Goal: Submit feedback/report problem: Submit feedback/report problem

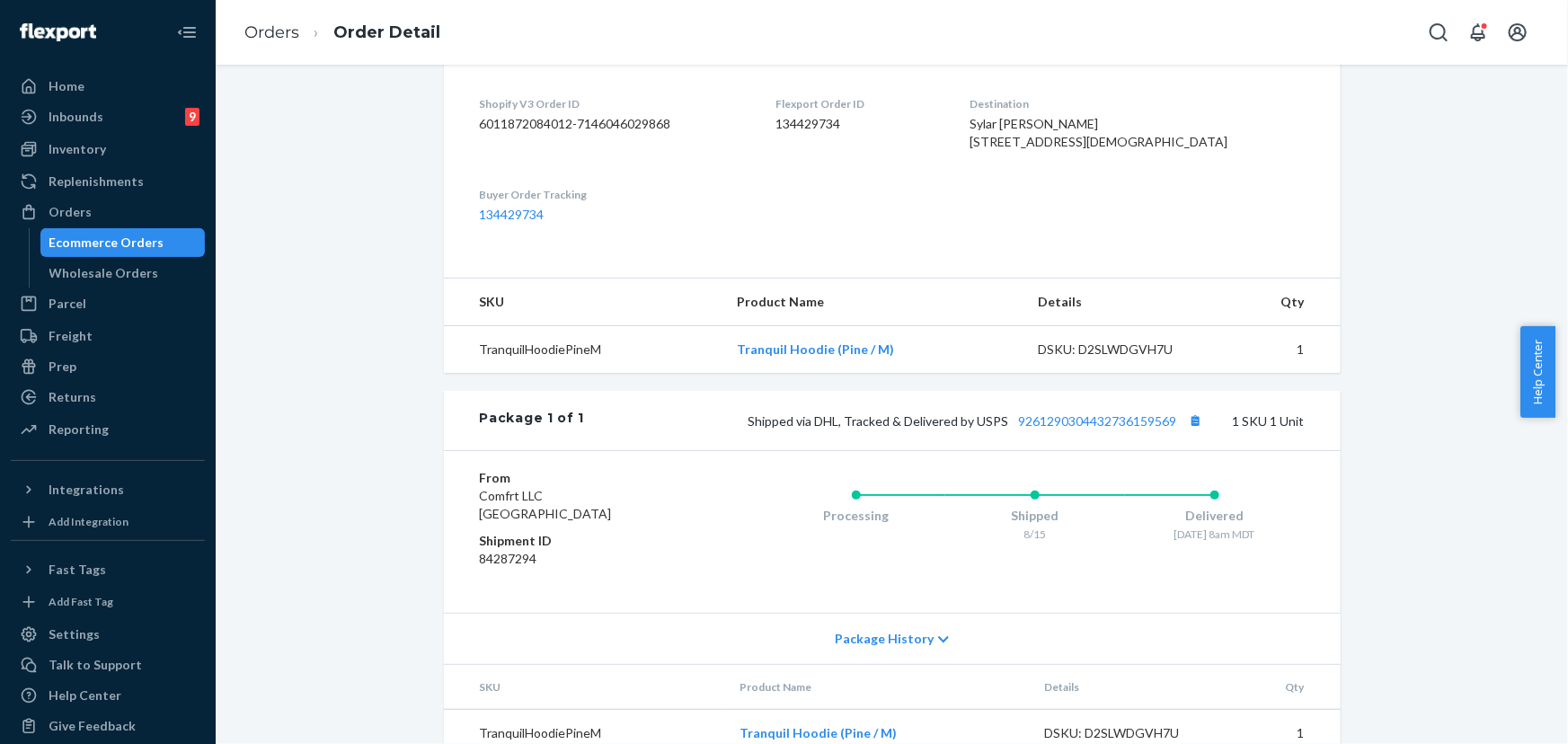
scroll to position [430, 0]
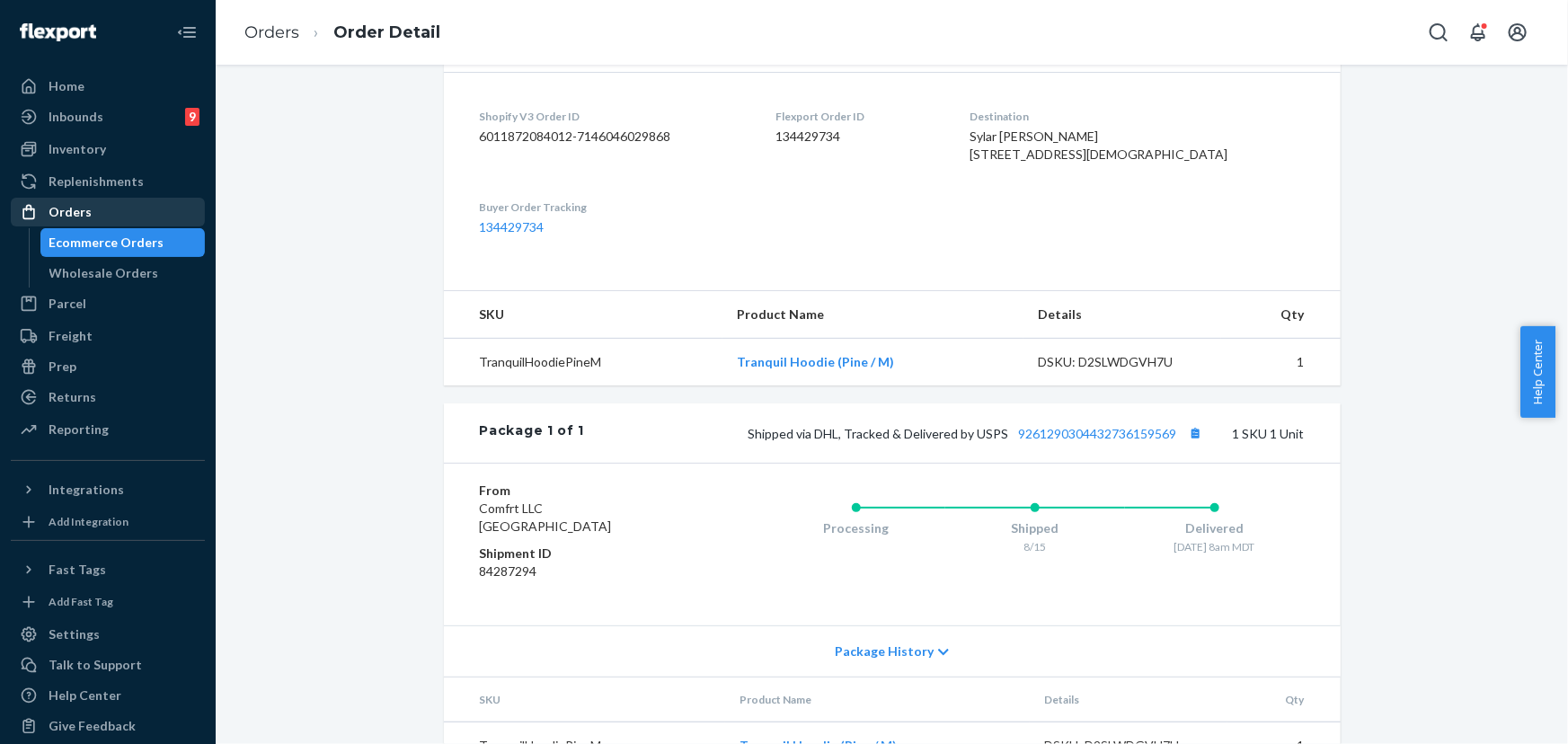
click at [113, 206] on div "Orders" at bounding box center [108, 212] width 190 height 25
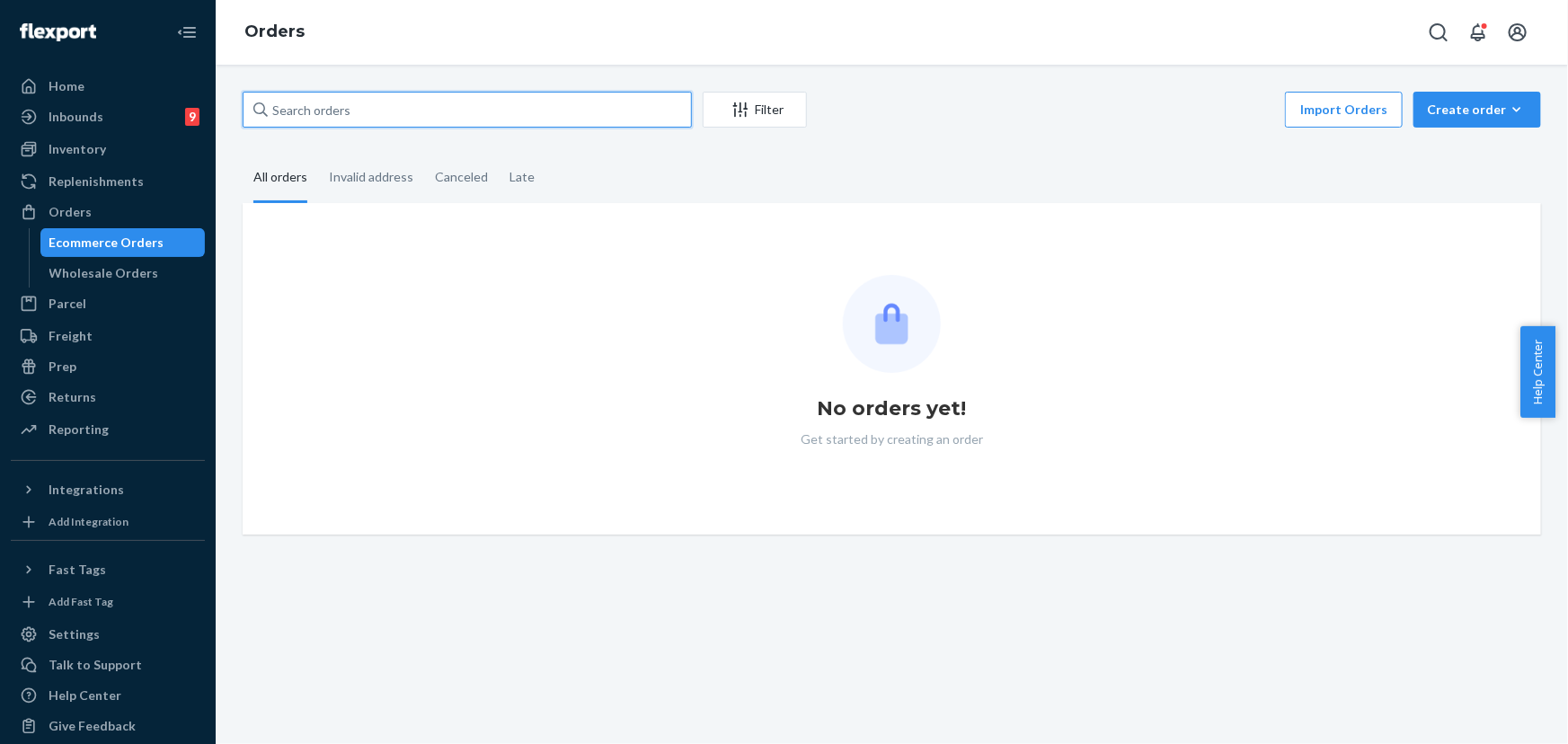
click at [421, 117] on input "text" at bounding box center [467, 109] width 450 height 36
paste input "254661861"
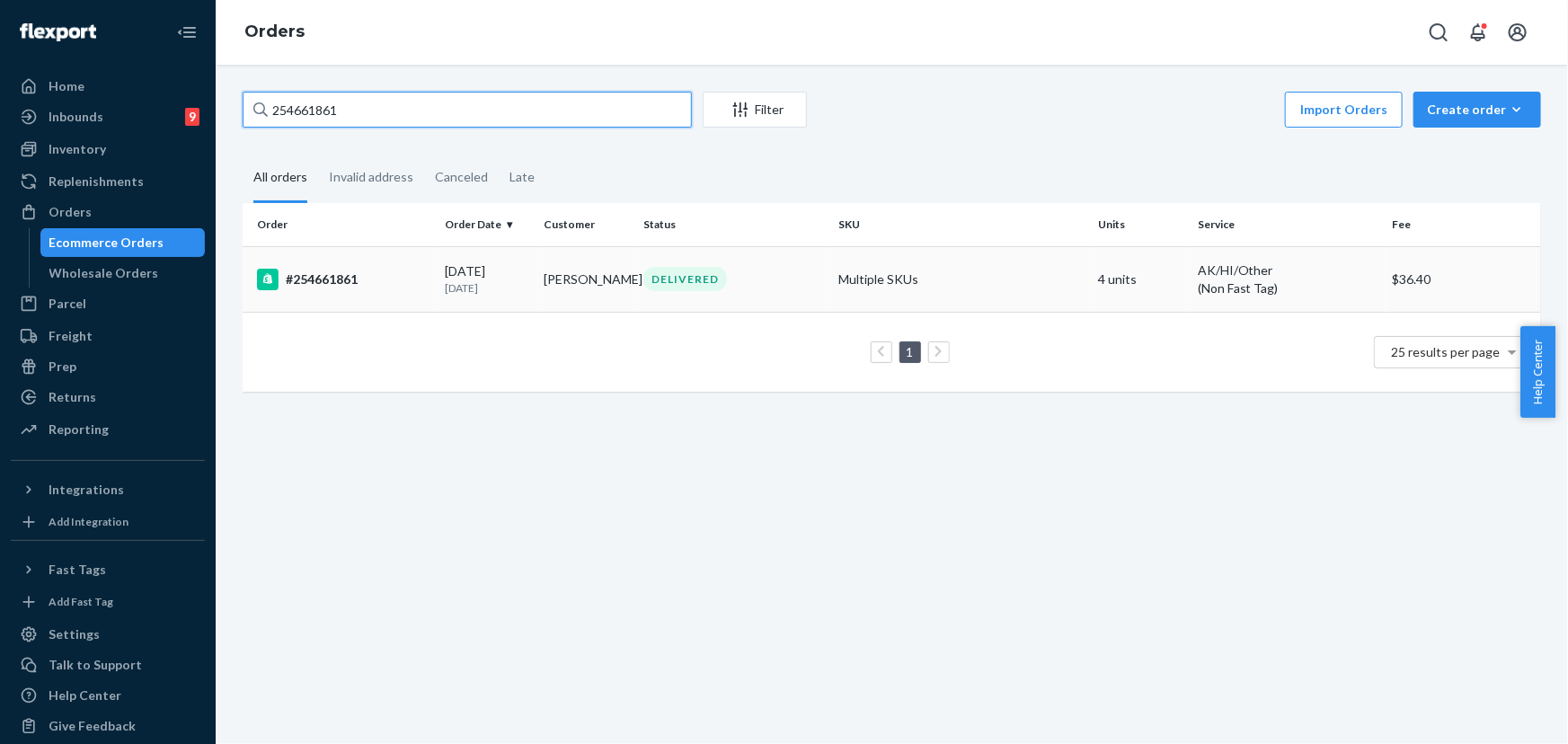
type input "254661861"
click at [567, 283] on td "[PERSON_NAME]" at bounding box center [588, 279] width 100 height 66
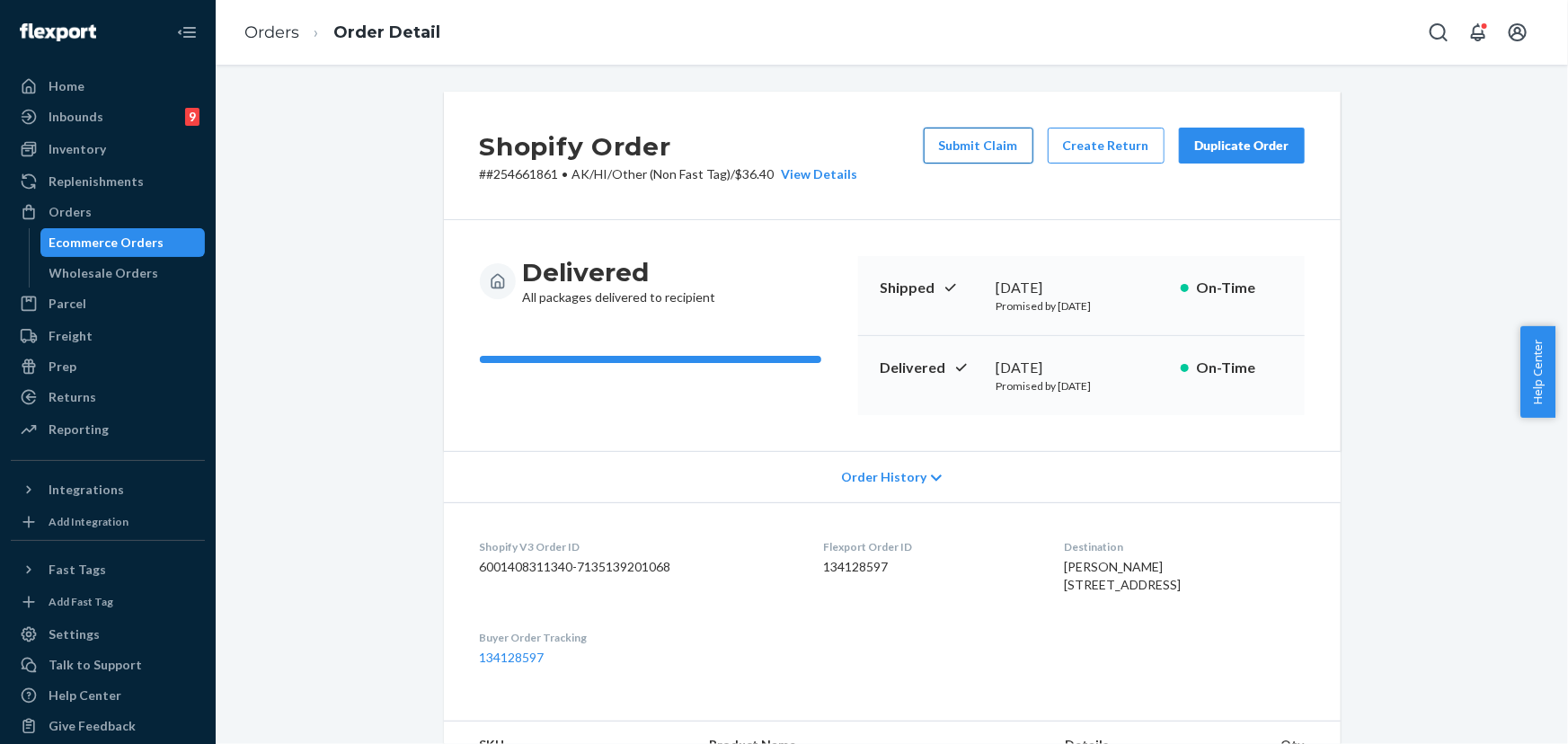
click at [994, 147] on button "Submit Claim" at bounding box center [978, 146] width 109 height 36
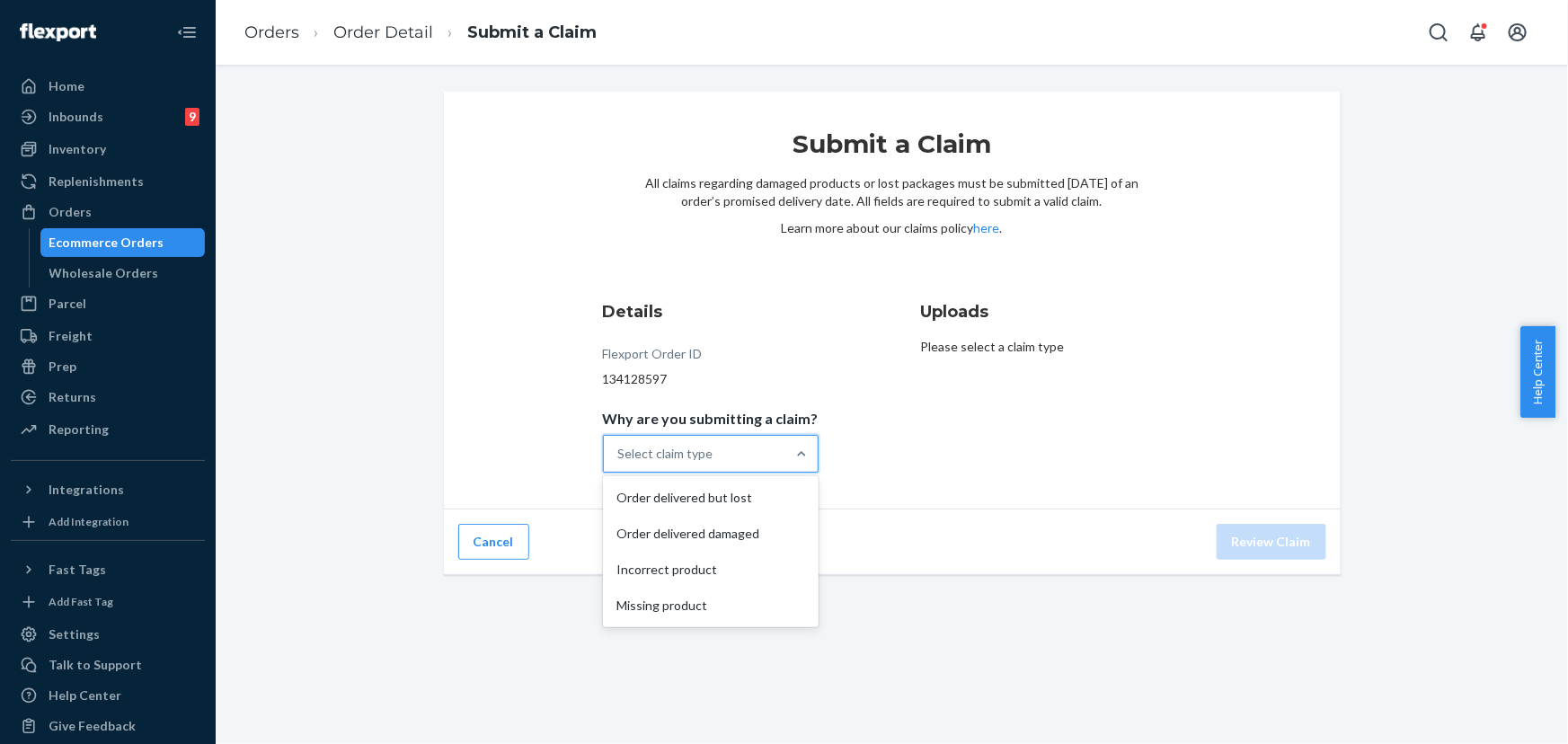
click at [722, 457] on div "Select claim type" at bounding box center [695, 454] width 182 height 36
click at [620, 457] on input "Why are you submitting a claim? option Order delivered but lost focused, 1 of 4…" at bounding box center [619, 454] width 2 height 18
drag, startPoint x: 734, startPoint y: 499, endPoint x: 733, endPoint y: 539, distance: 40.0
click at [736, 545] on div "Order delivered but lost Order delivered damaged Incorrect product Missing prod…" at bounding box center [710, 552] width 216 height 151
click at [620, 463] on input "Why are you submitting a claim? option Order delivered damaged focused, 2 of 4.…" at bounding box center [619, 454] width 2 height 18
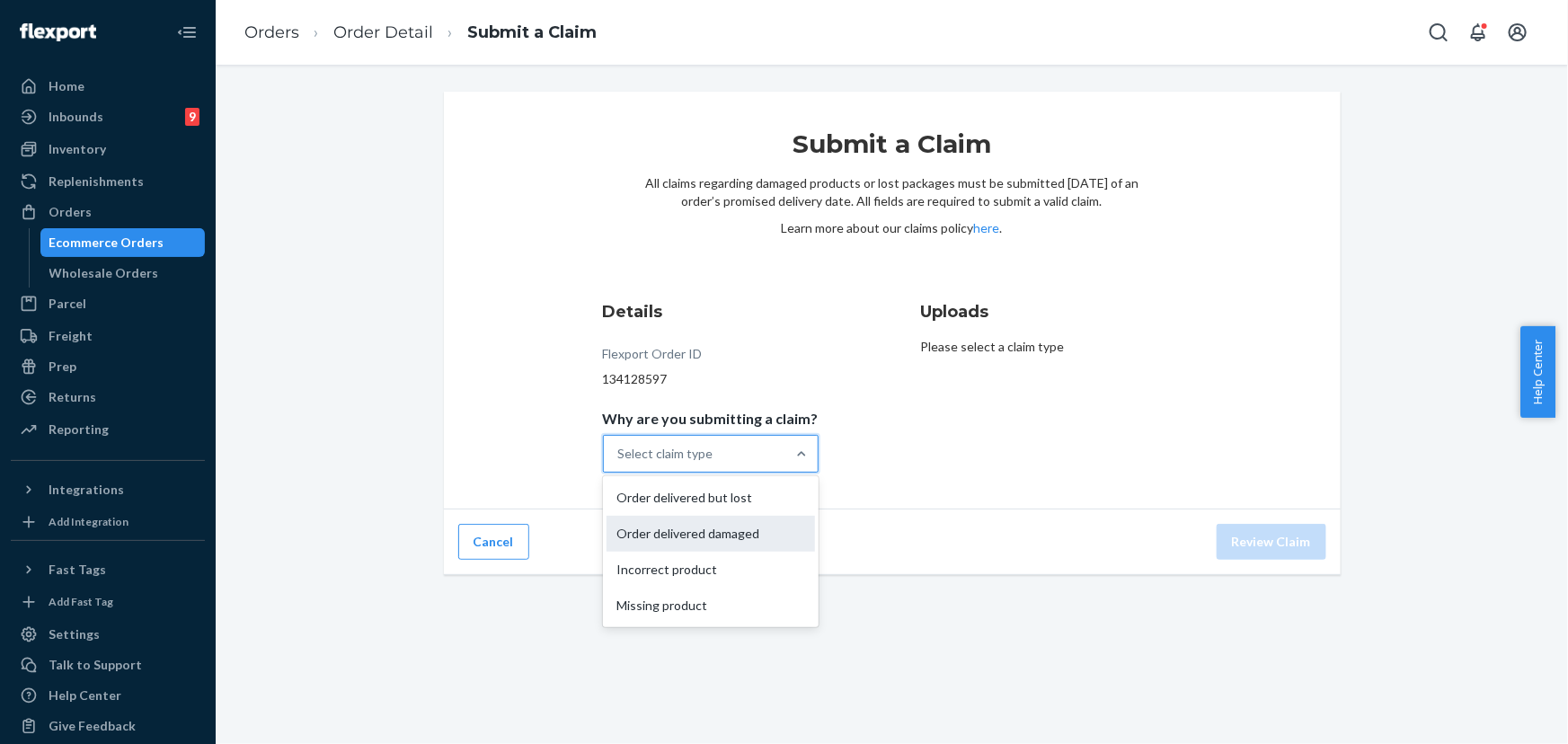
click at [748, 532] on div "Order delivered damaged" at bounding box center [710, 533] width 209 height 36
click at [620, 463] on input "Why are you submitting a claim? option Order delivered damaged focused, 2 of 4.…" at bounding box center [619, 454] width 2 height 18
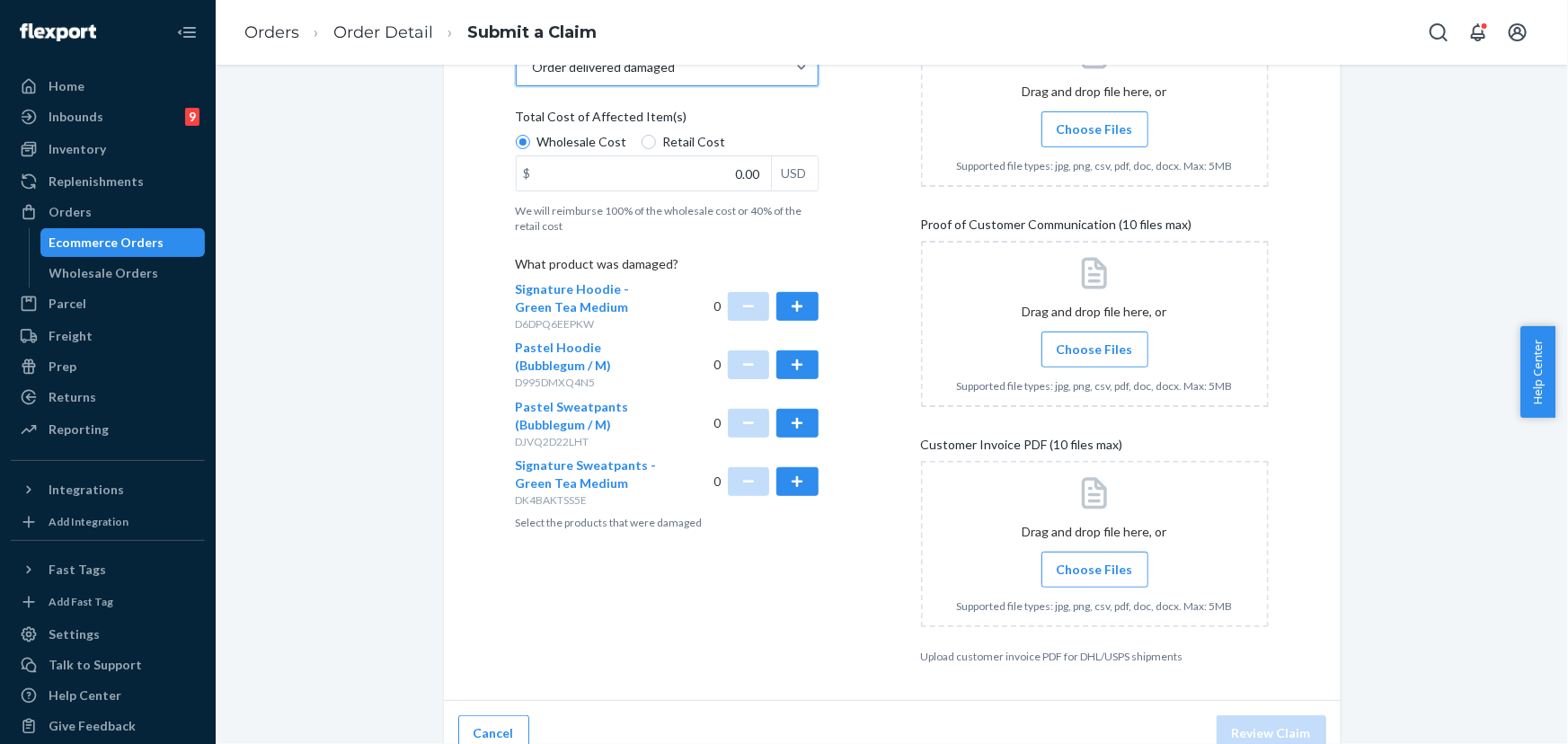
scroll to position [408, 0]
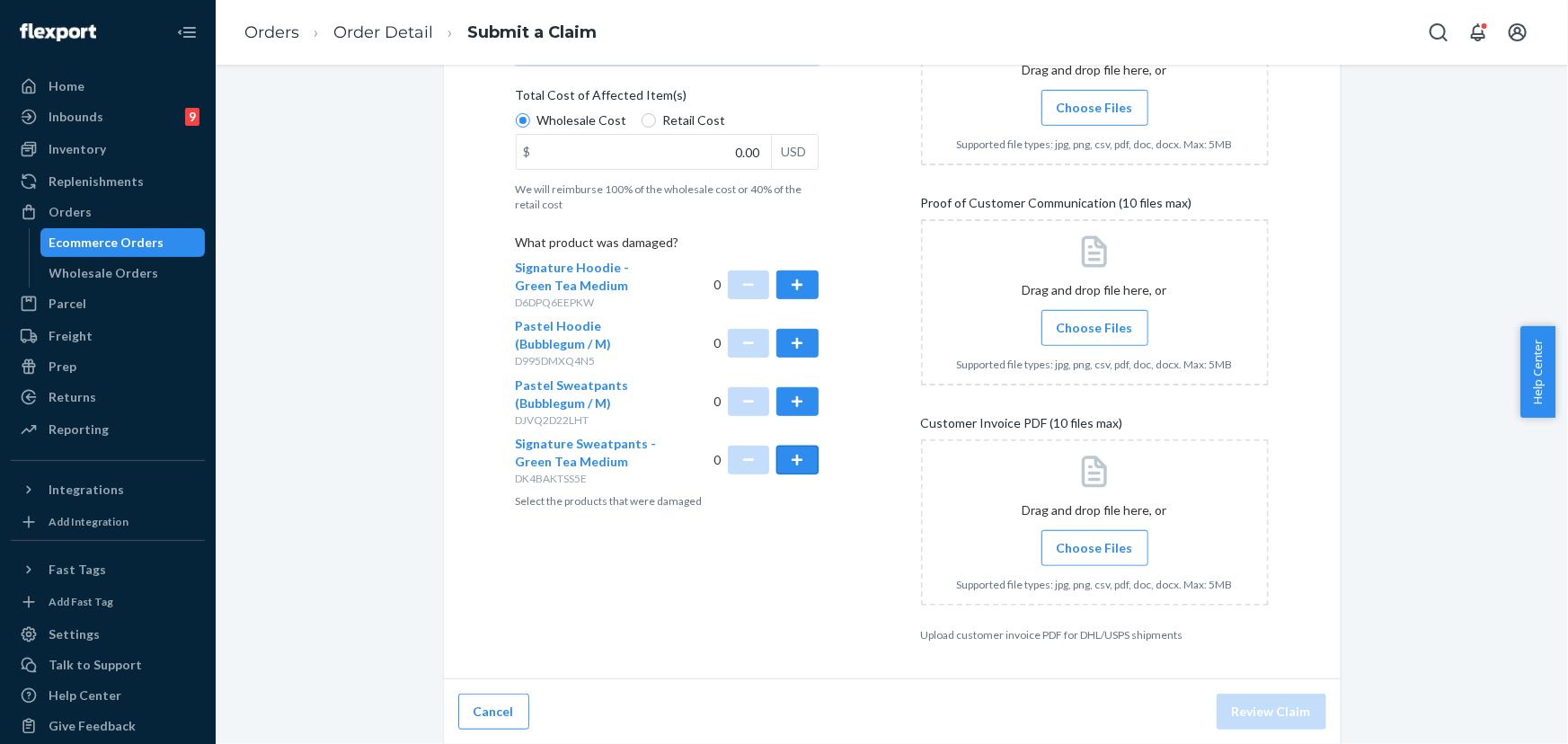
click at [789, 466] on button "button" at bounding box center [797, 460] width 42 height 29
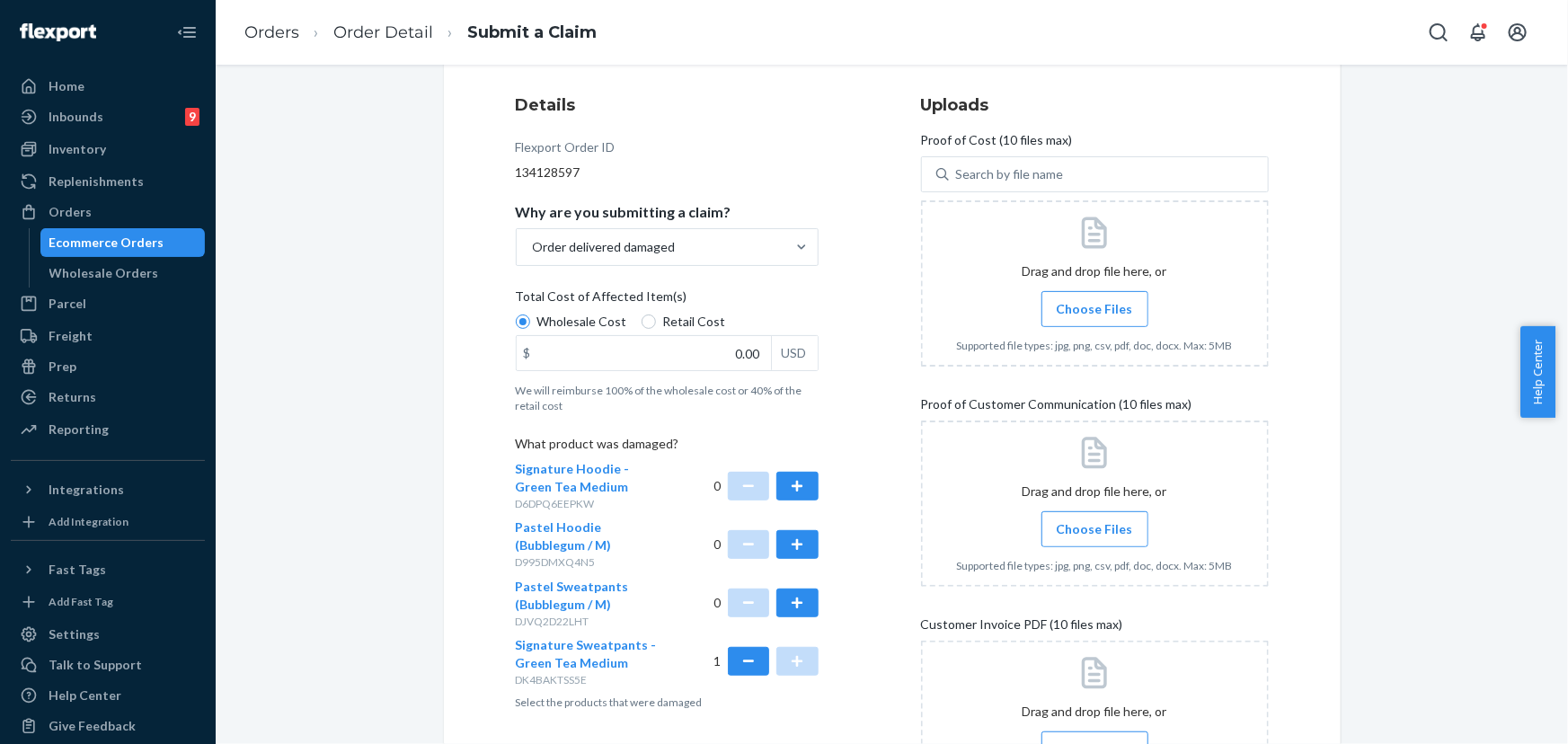
scroll to position [162, 0]
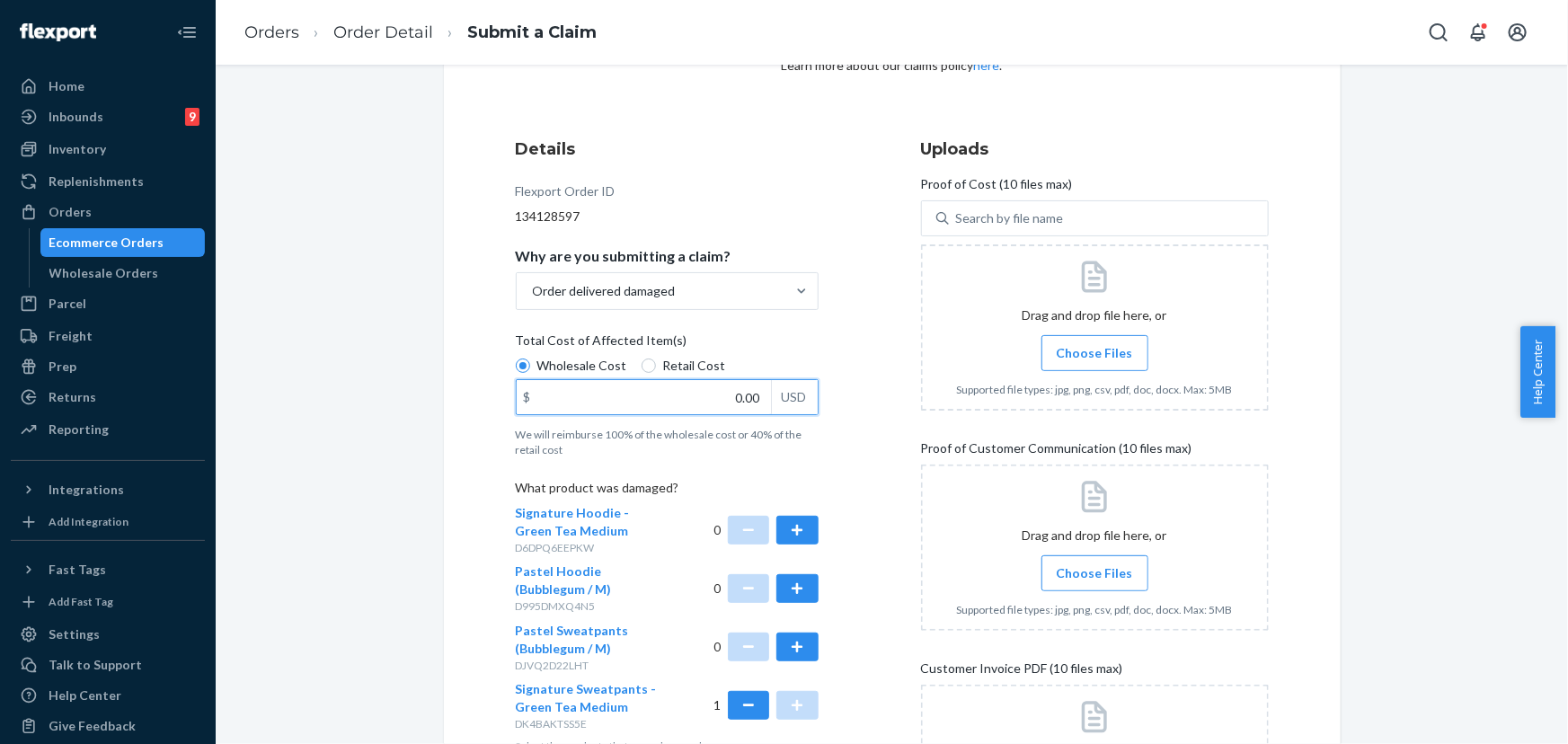
drag, startPoint x: 735, startPoint y: 405, endPoint x: 819, endPoint y: 432, distance: 88.2
click at [821, 423] on div "Details Flexport Order ID 134128597 Why are you submitting a claim? Order deliv…" at bounding box center [689, 513] width 348 height 772
type input "32.00"
click at [863, 443] on div "Details Flexport Order ID 134128597 Why are you submitting a claim? Order deliv…" at bounding box center [892, 512] width 753 height 750
click at [817, 267] on div "Details Flexport Order ID 134128597 Why are you submitting a claim? Order deliv…" at bounding box center [689, 513] width 348 height 772
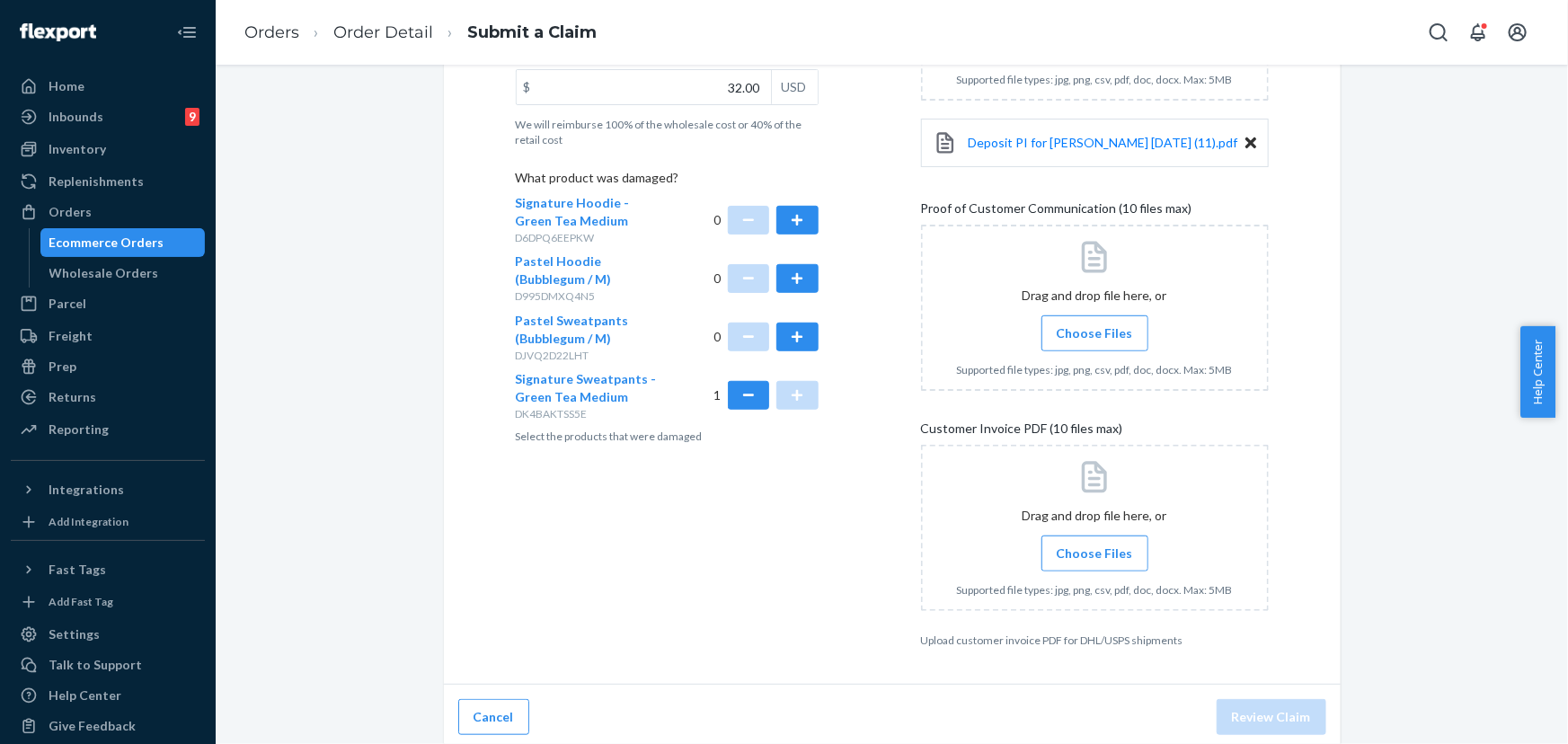
scroll to position [479, 0]
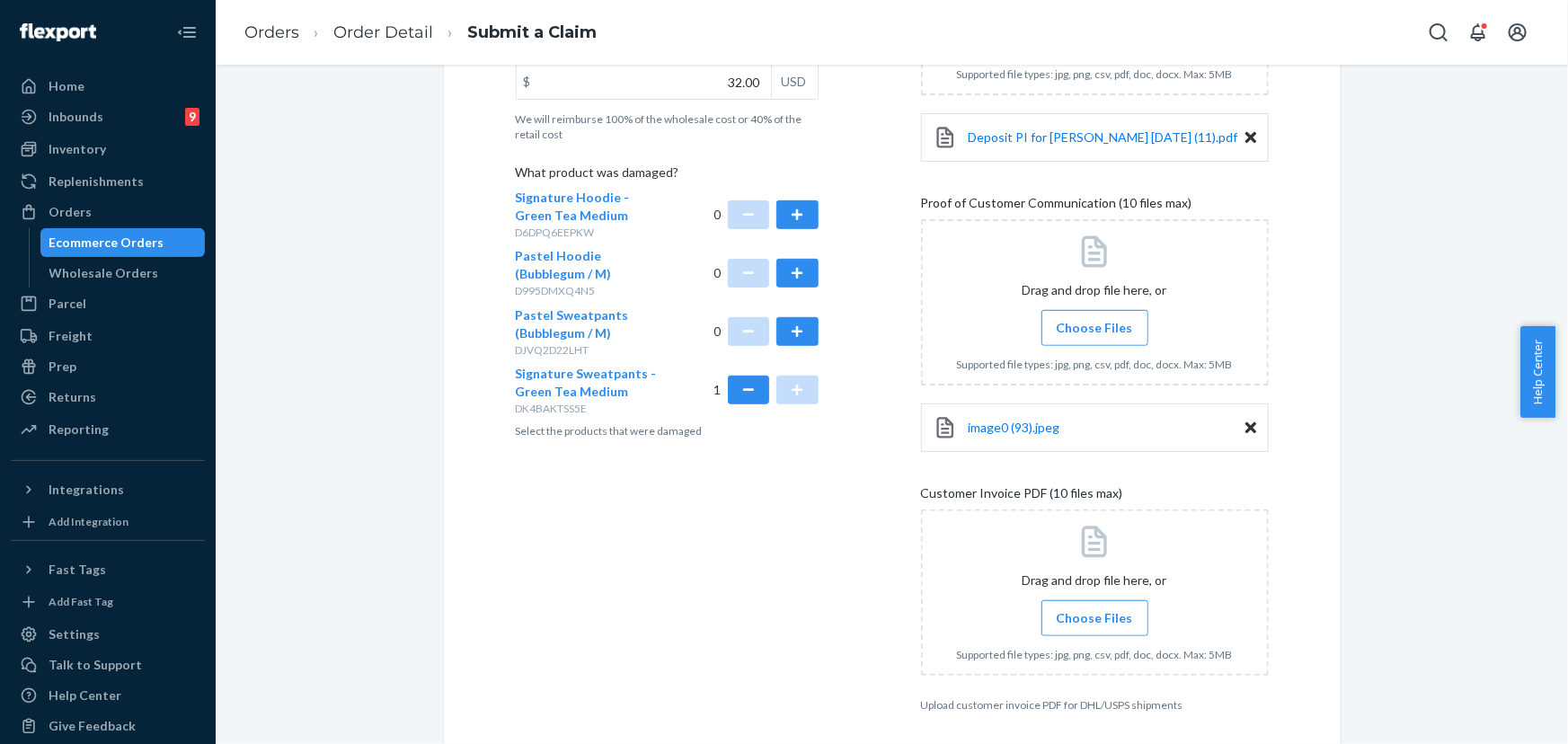
click at [1095, 330] on span "Choose Files" at bounding box center [1095, 327] width 76 height 18
click at [1095, 330] on input "Choose Files" at bounding box center [1094, 327] width 1 height 19
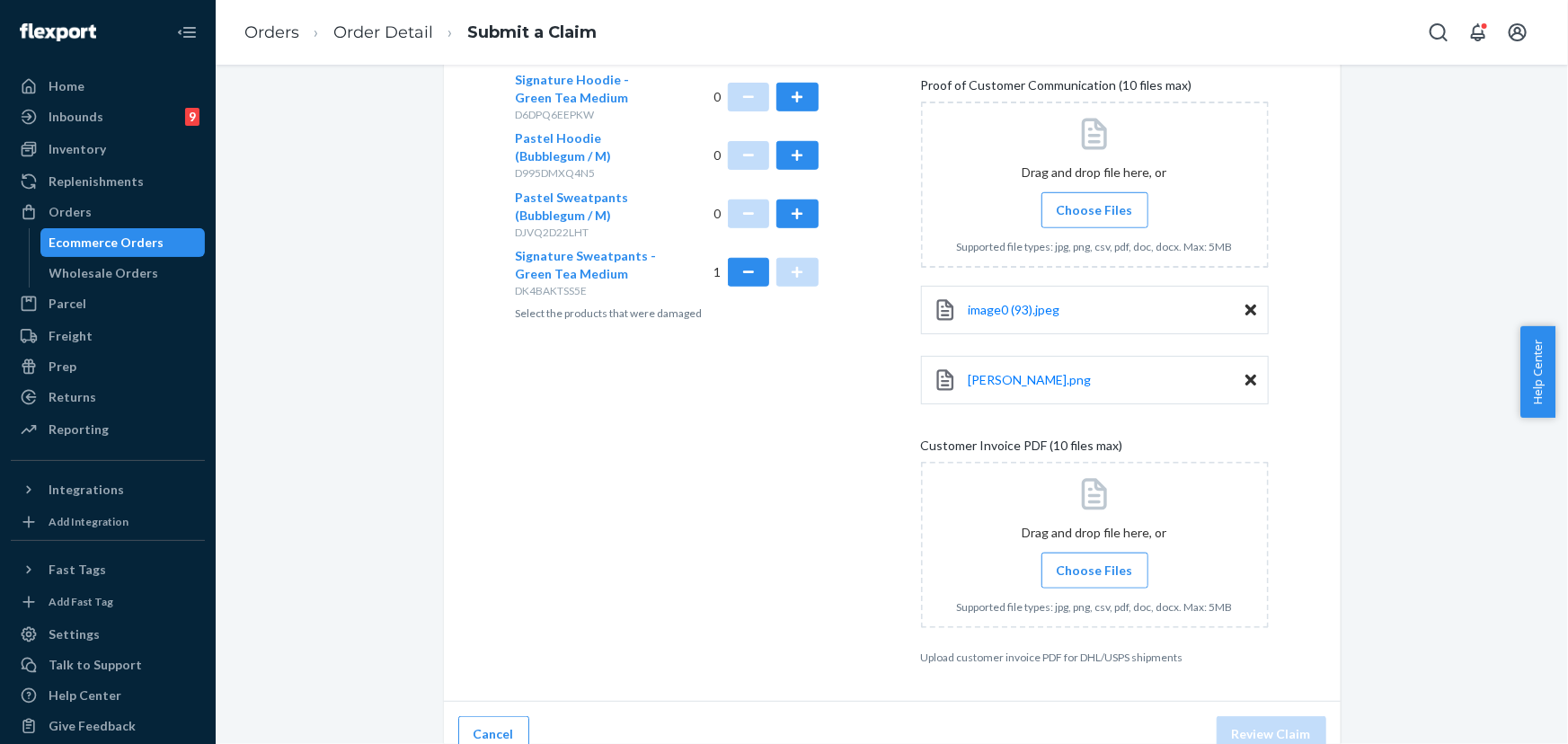
scroll to position [619, 0]
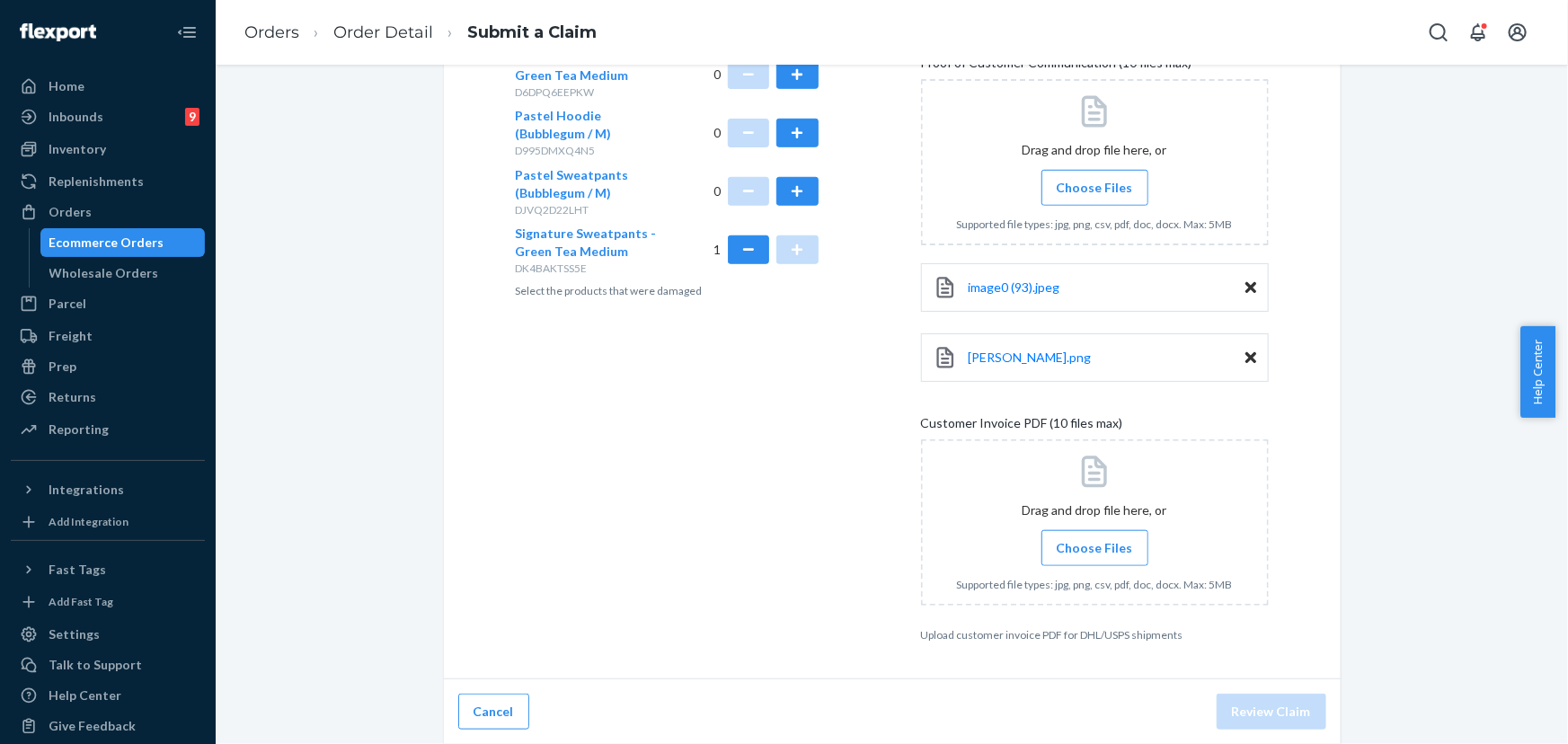
click at [1088, 559] on label "Choose Files" at bounding box center [1094, 548] width 107 height 36
click at [1094, 558] on input "Choose Files" at bounding box center [1094, 547] width 1 height 19
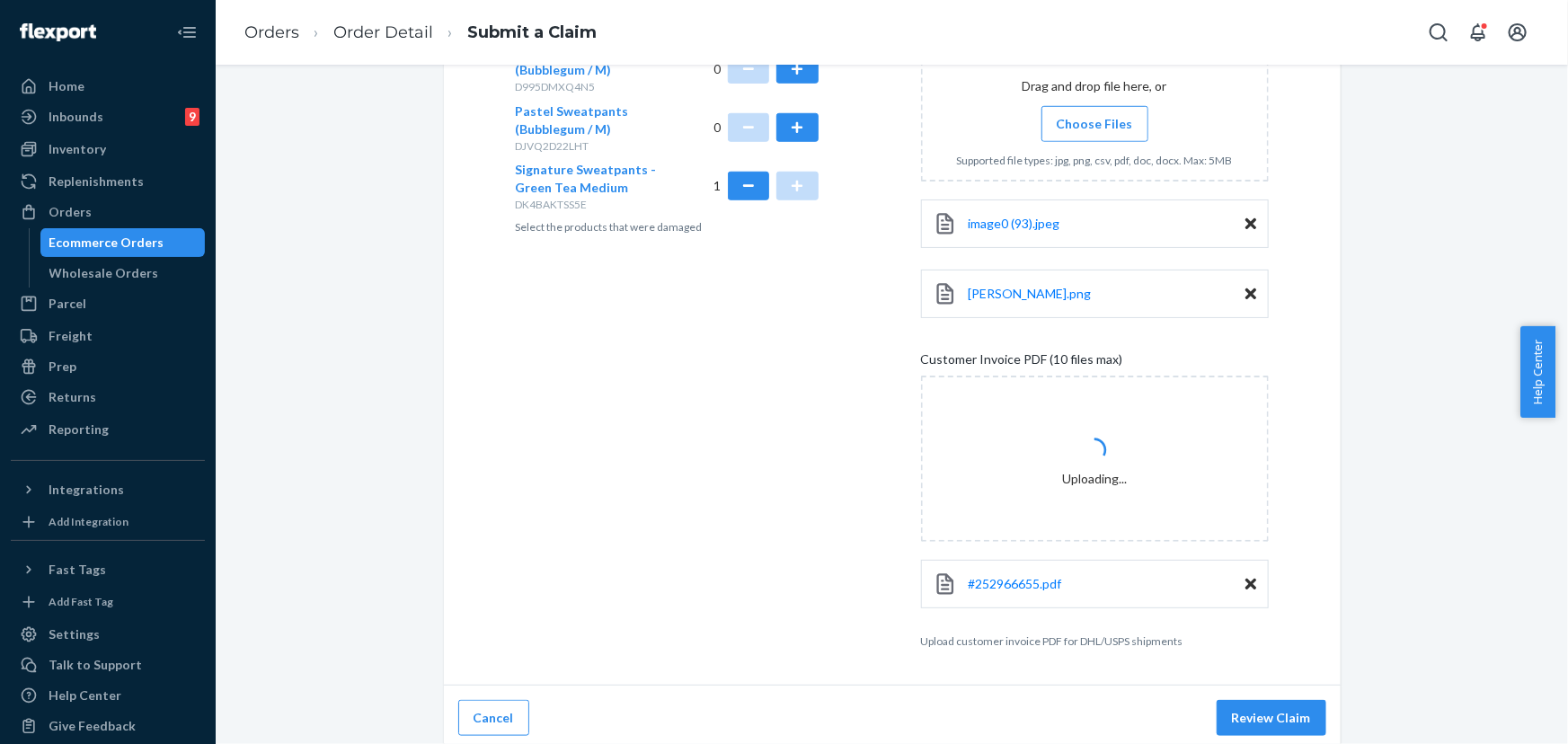
scroll to position [687, 0]
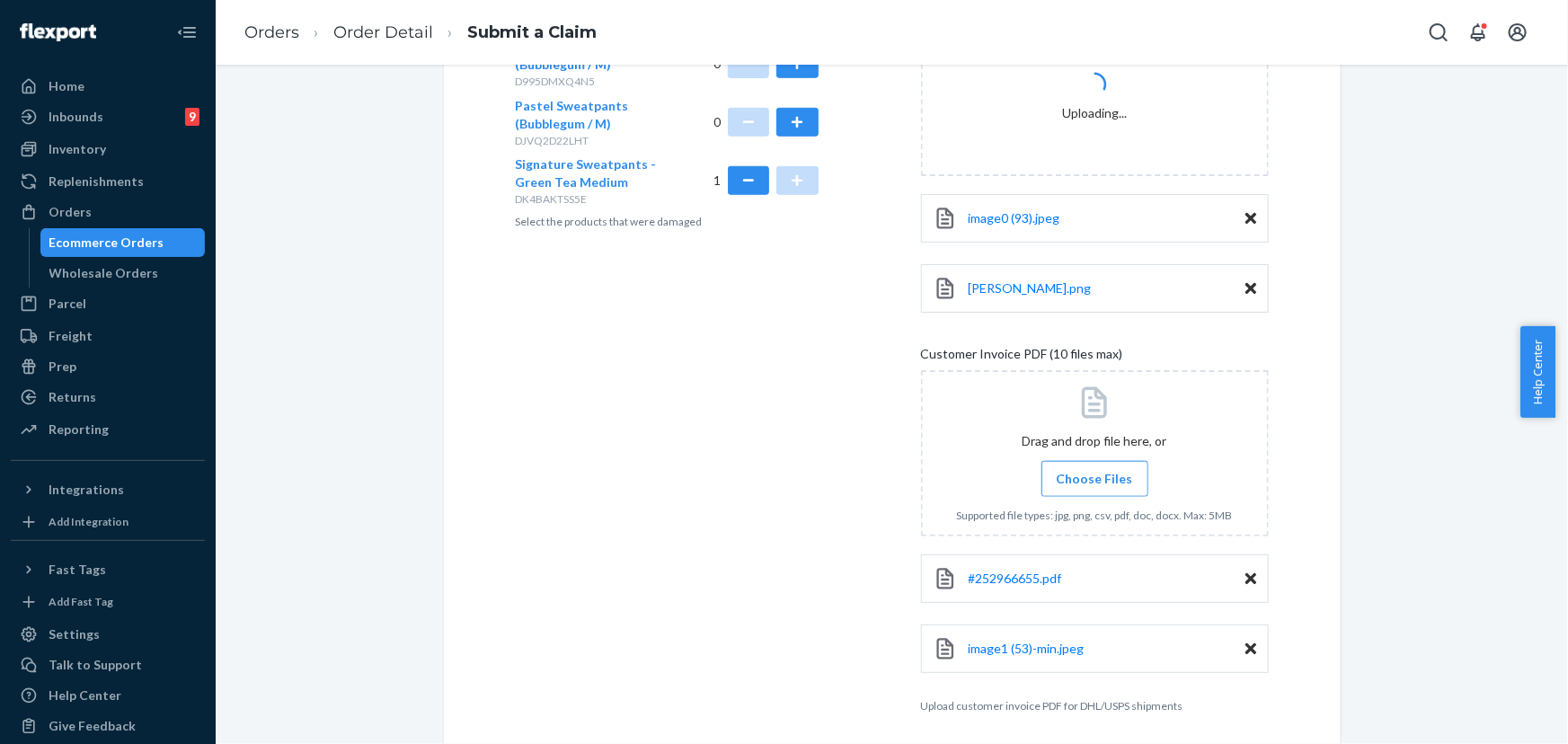
click at [1245, 655] on icon at bounding box center [1251, 648] width 11 height 16
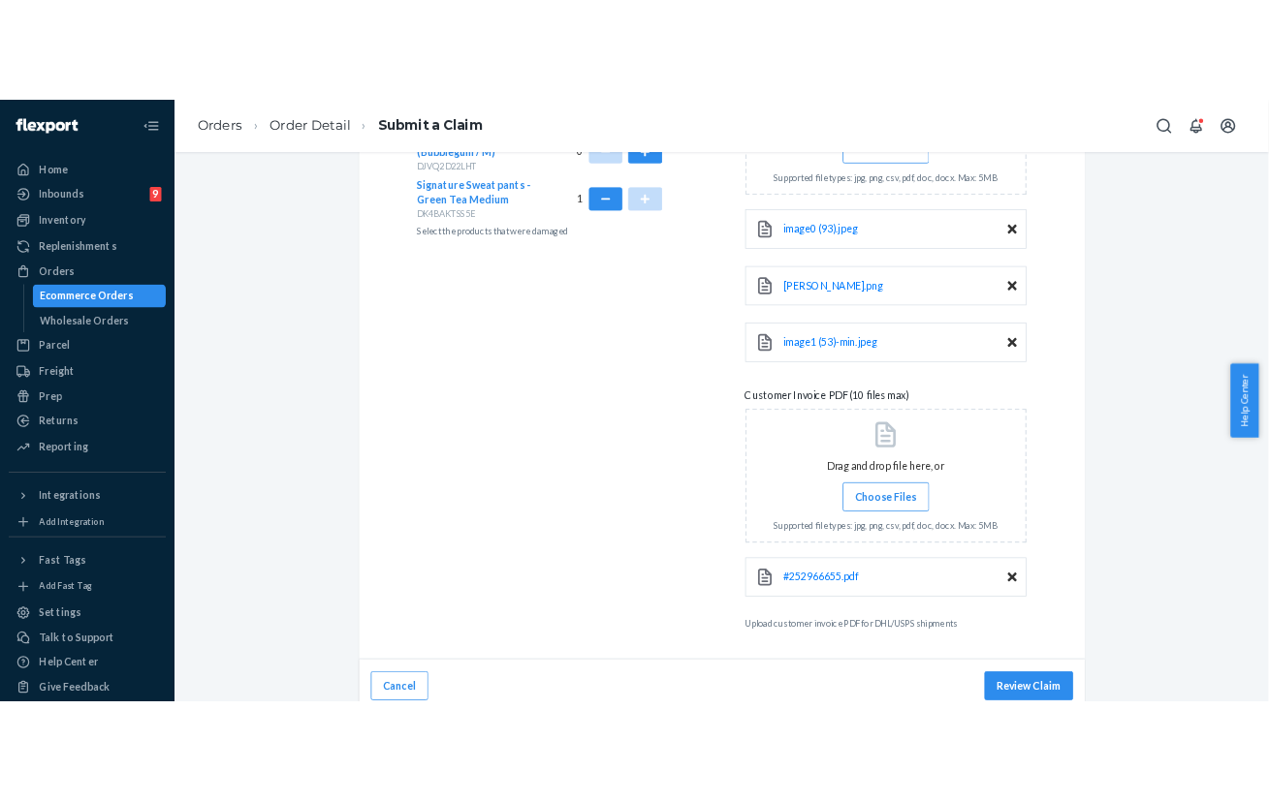
scroll to position [817, 0]
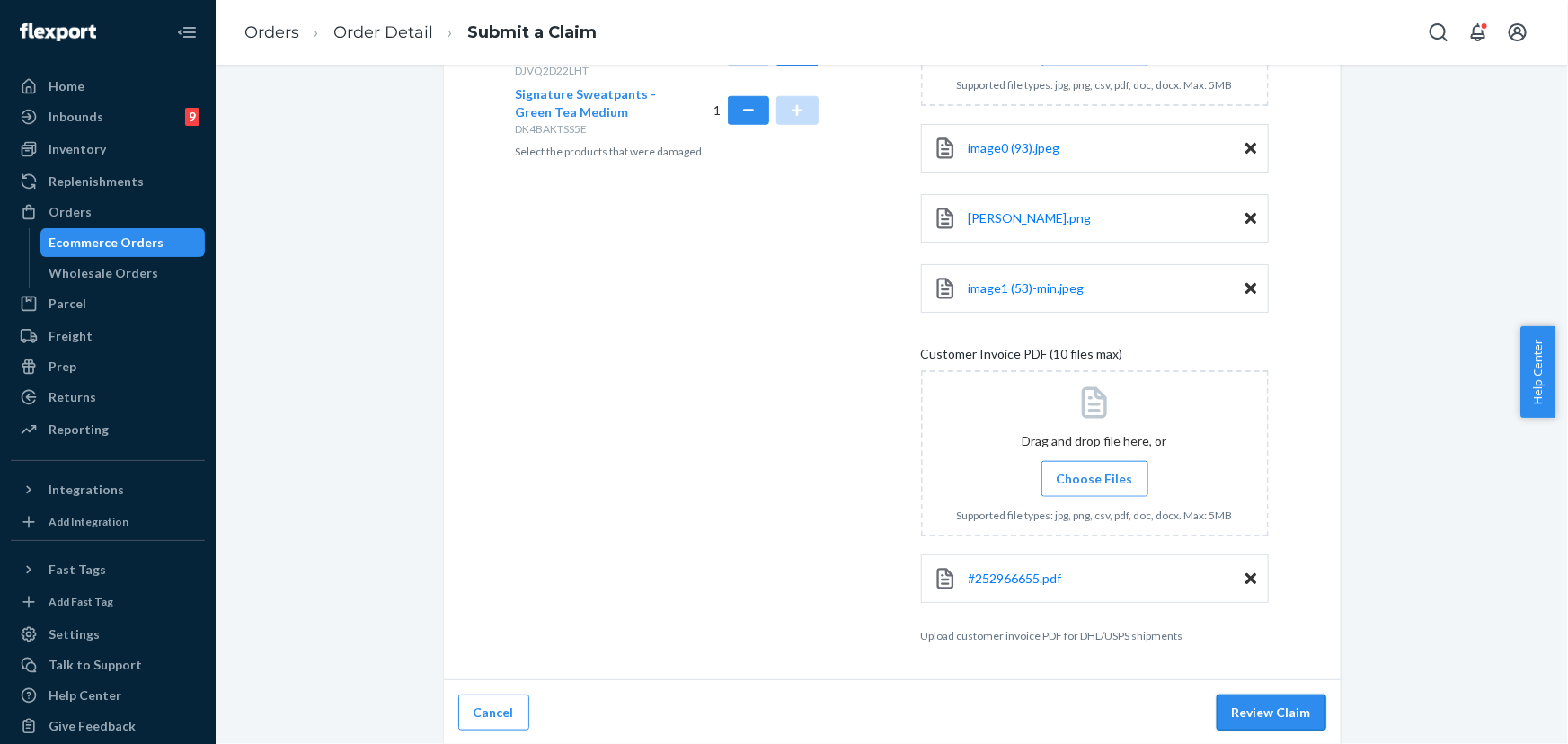
click at [1256, 712] on button "Review Claim" at bounding box center [1271, 712] width 109 height 36
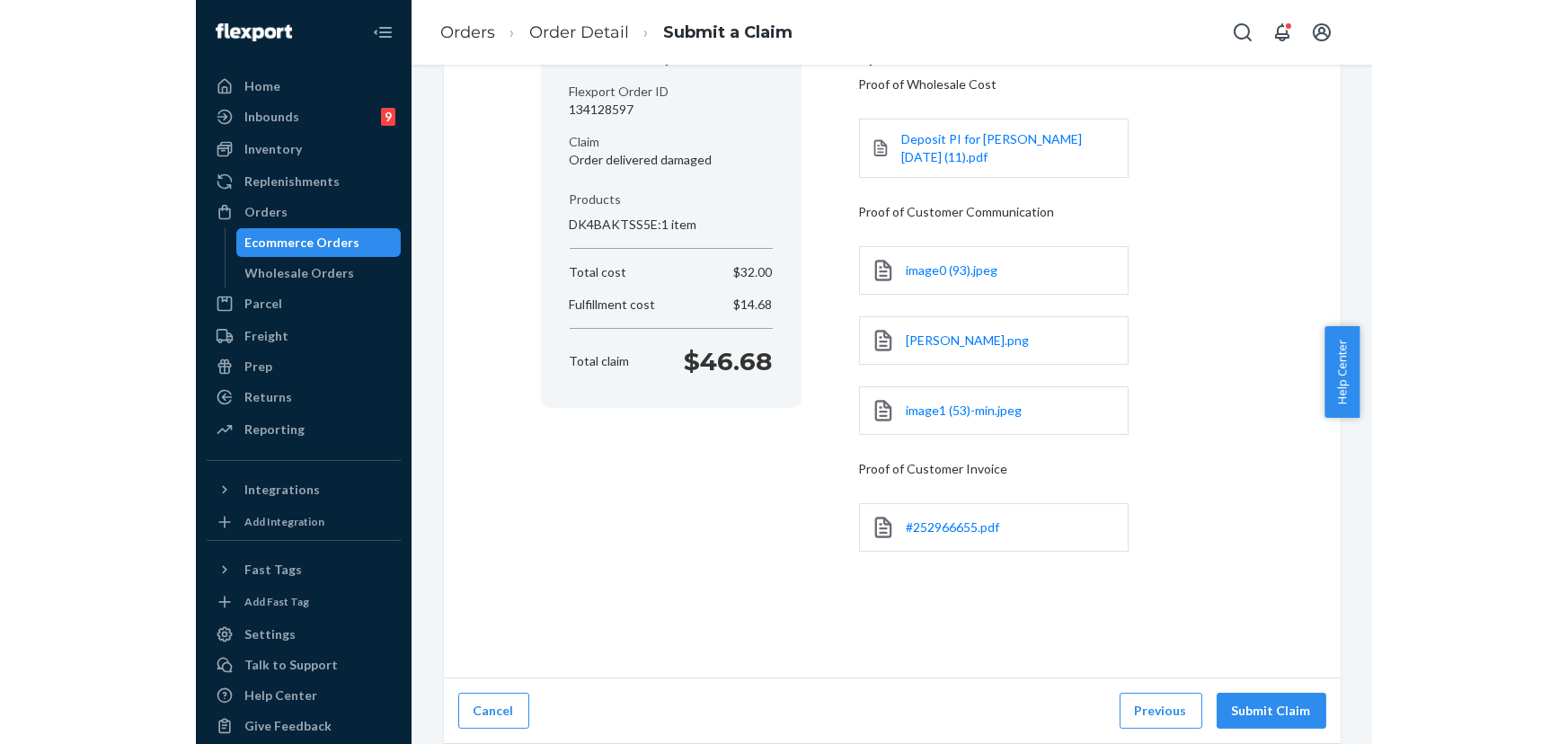
scroll to position [197, 0]
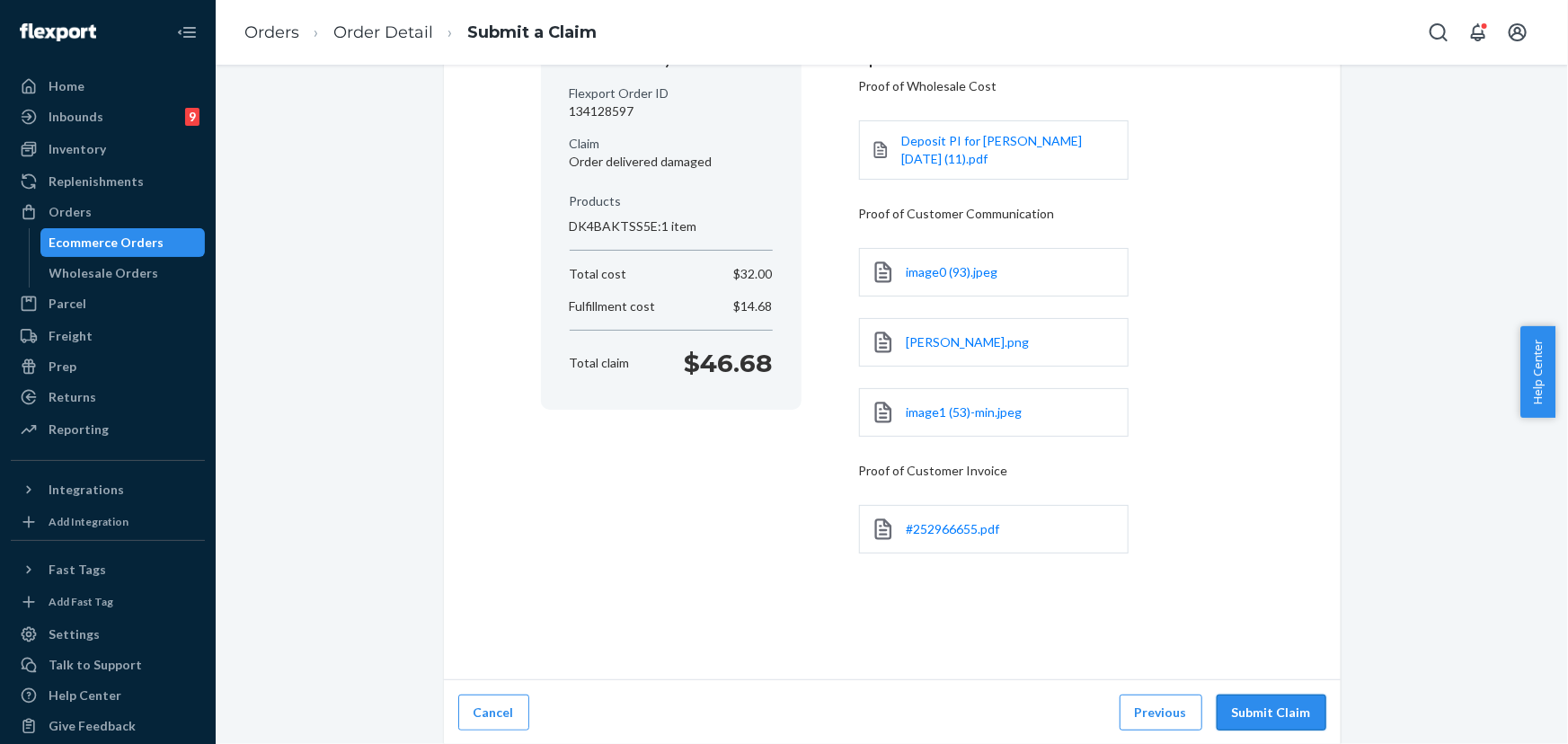
click at [1266, 718] on button "Submit Claim" at bounding box center [1271, 712] width 109 height 36
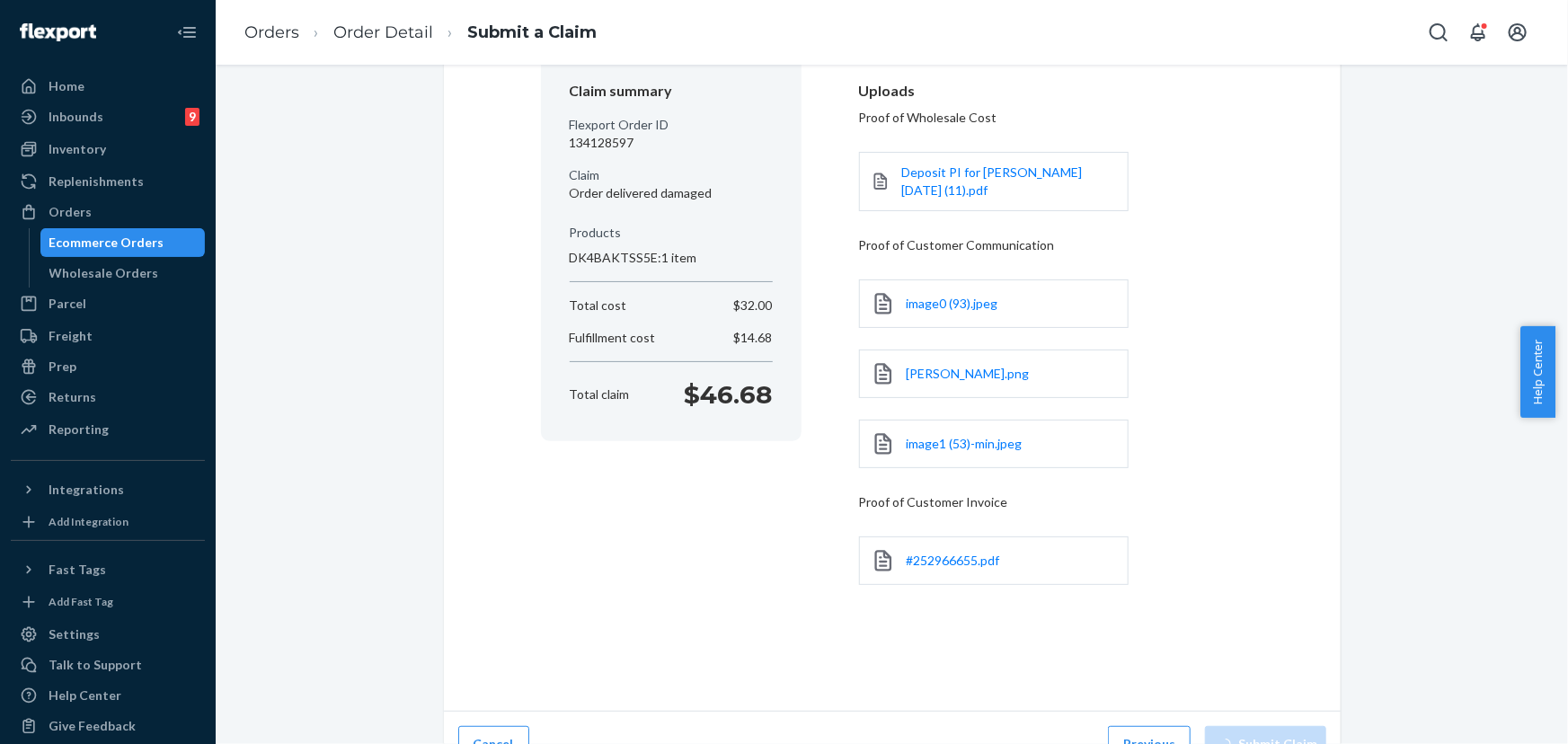
scroll to position [115, 0]
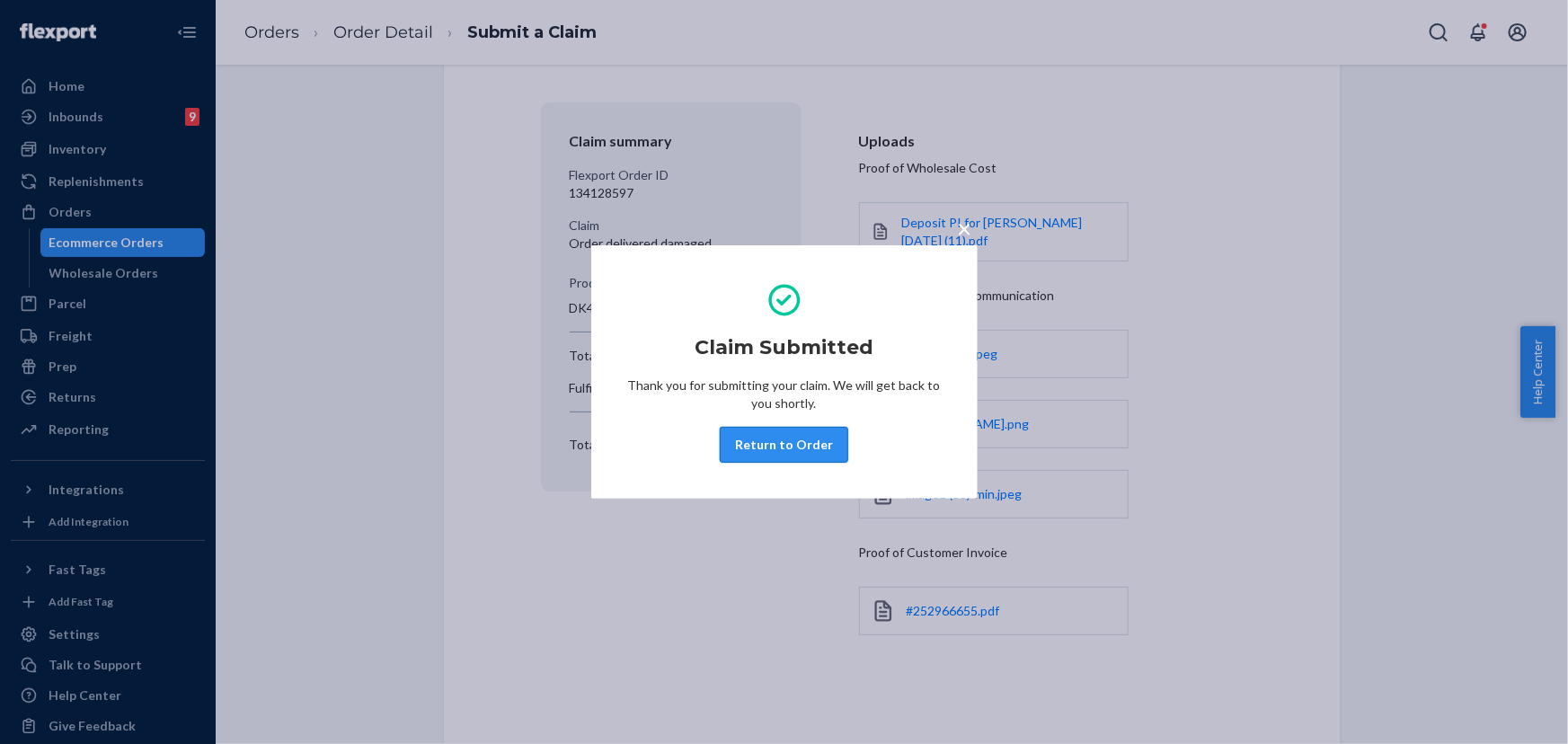
click at [771, 449] on button "Return to Order" at bounding box center [784, 444] width 129 height 36
